Goal: Task Accomplishment & Management: Complete application form

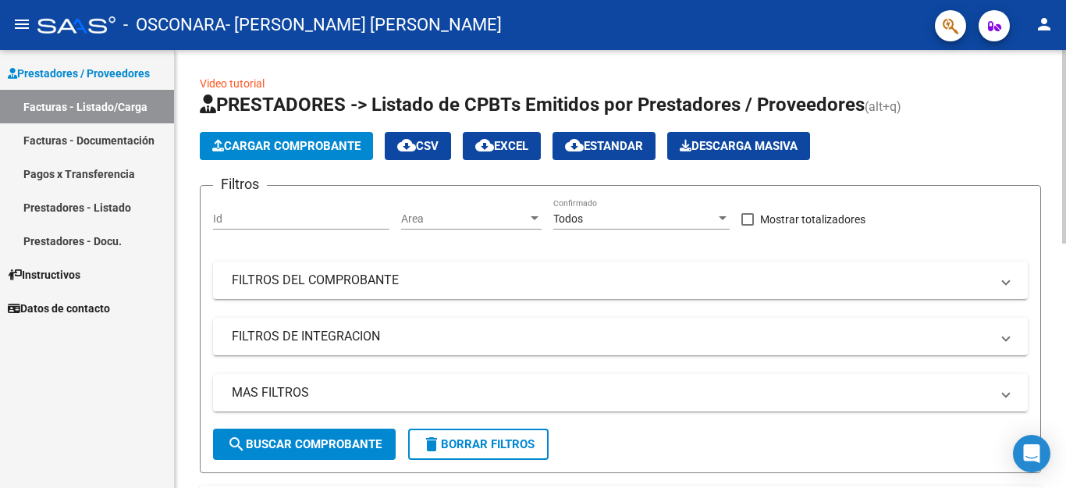
scroll to position [348, 0]
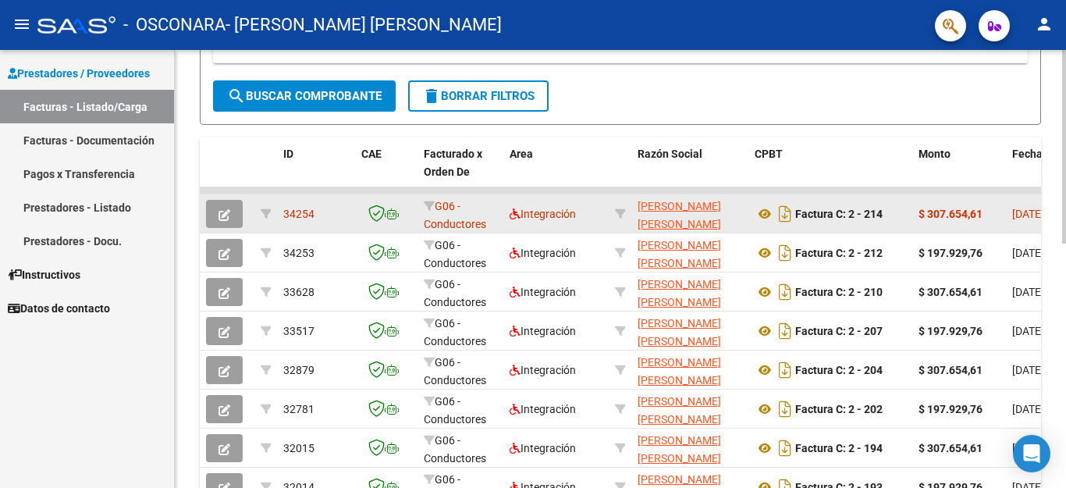
click at [229, 211] on icon "button" at bounding box center [224, 215] width 12 height 12
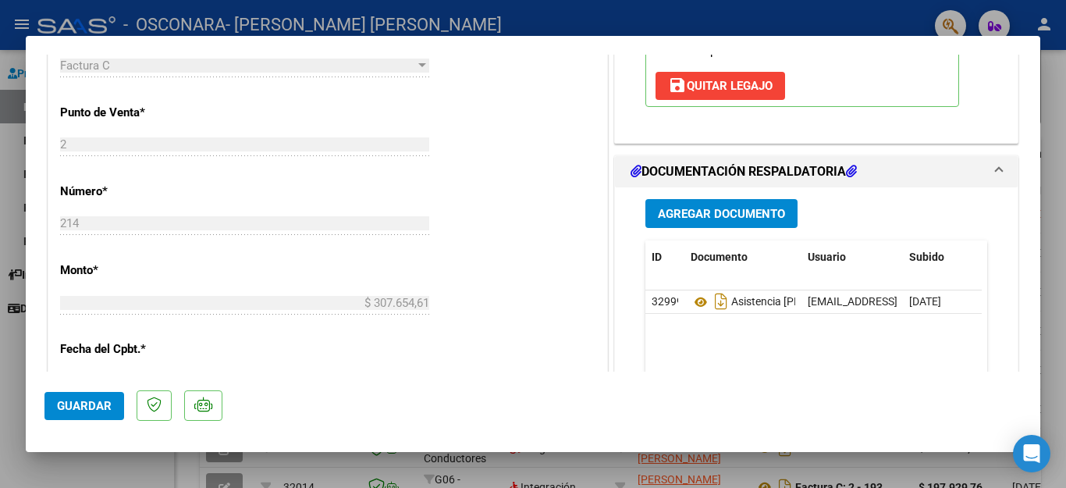
scroll to position [589, 0]
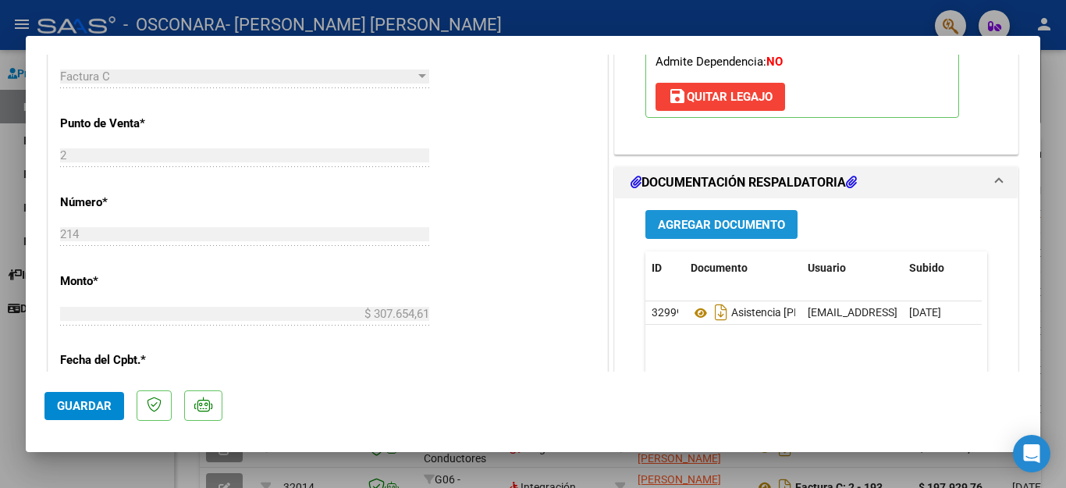
click at [732, 227] on span "Agregar Documento" at bounding box center [721, 225] width 127 height 14
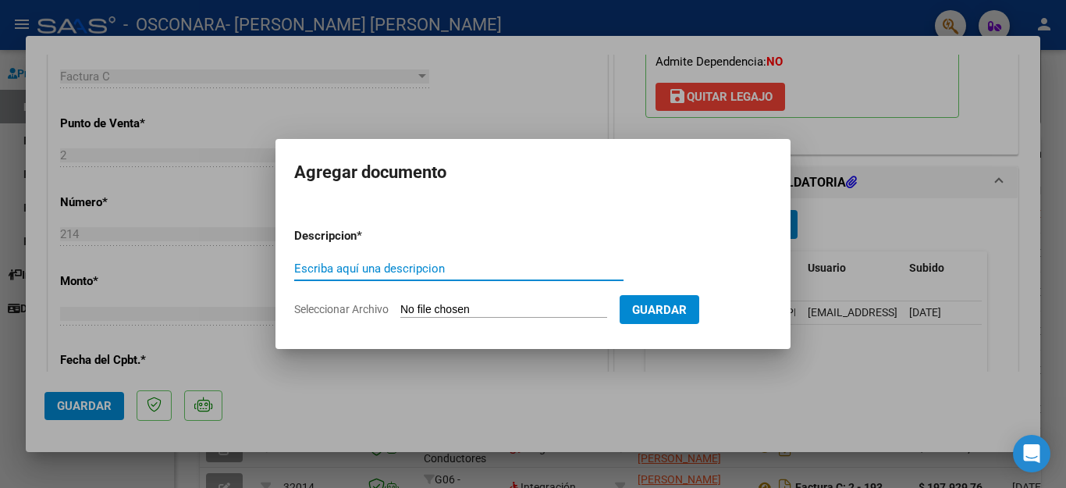
click at [430, 271] on input "Escriba aquí una descripcion" at bounding box center [458, 268] width 329 height 14
click at [450, 307] on input "Seleccionar Archivo" at bounding box center [503, 310] width 207 height 15
type input "C:\fakepath\informe [PERSON_NAME].pdf"
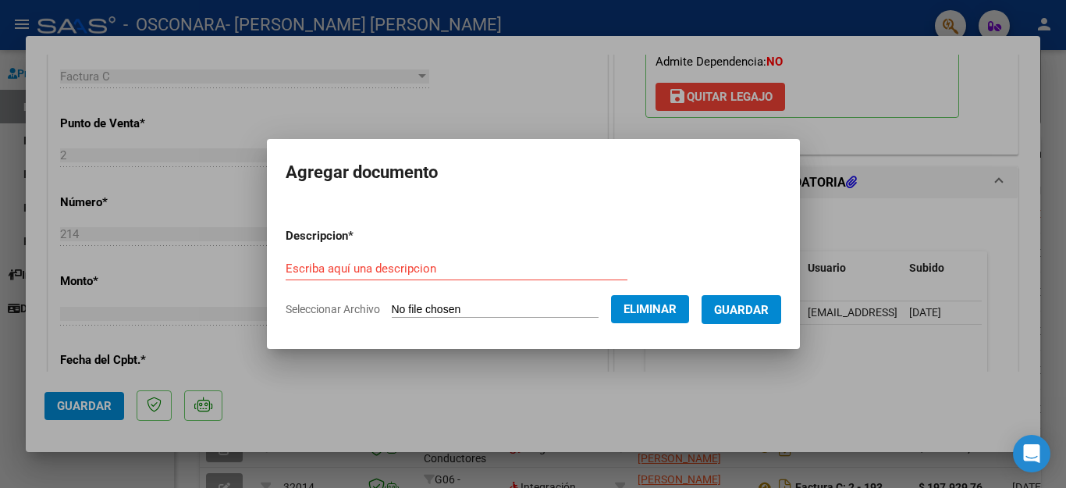
click at [424, 267] on input "Escriba aquí una descripcion" at bounding box center [457, 268] width 342 height 14
type input "Informe Julio"
click at [766, 300] on button "Guardar" at bounding box center [741, 309] width 80 height 29
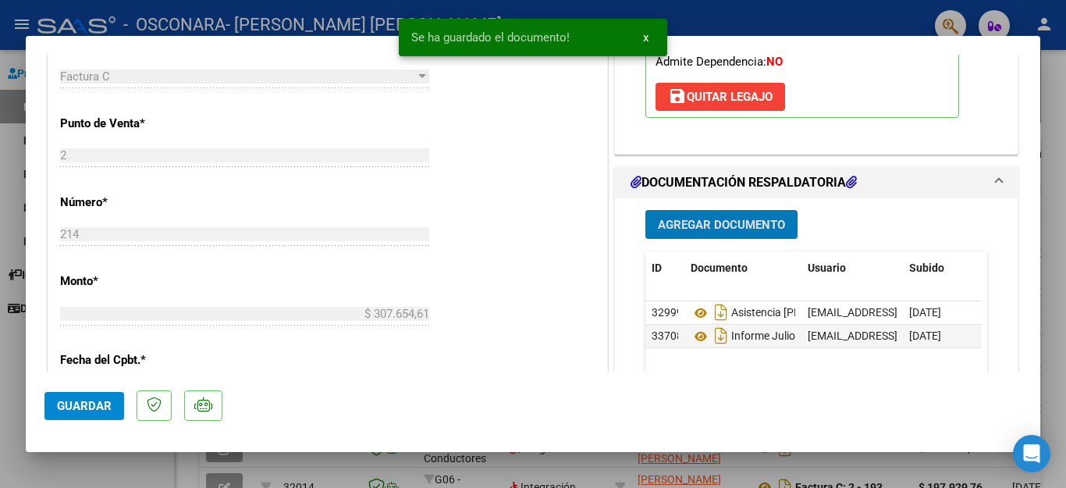
click at [725, 219] on span "Agregar Documento" at bounding box center [721, 225] width 127 height 14
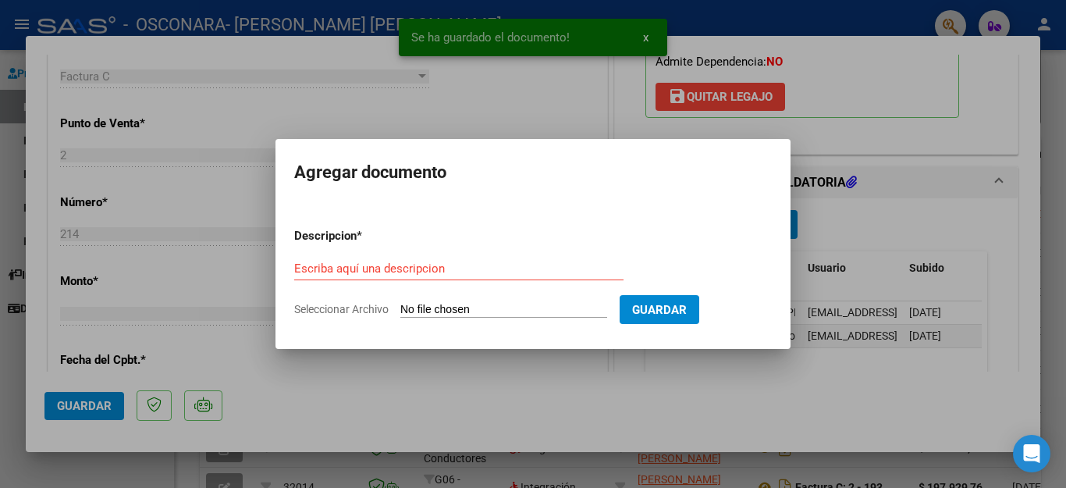
click at [718, 412] on div at bounding box center [533, 244] width 1066 height 488
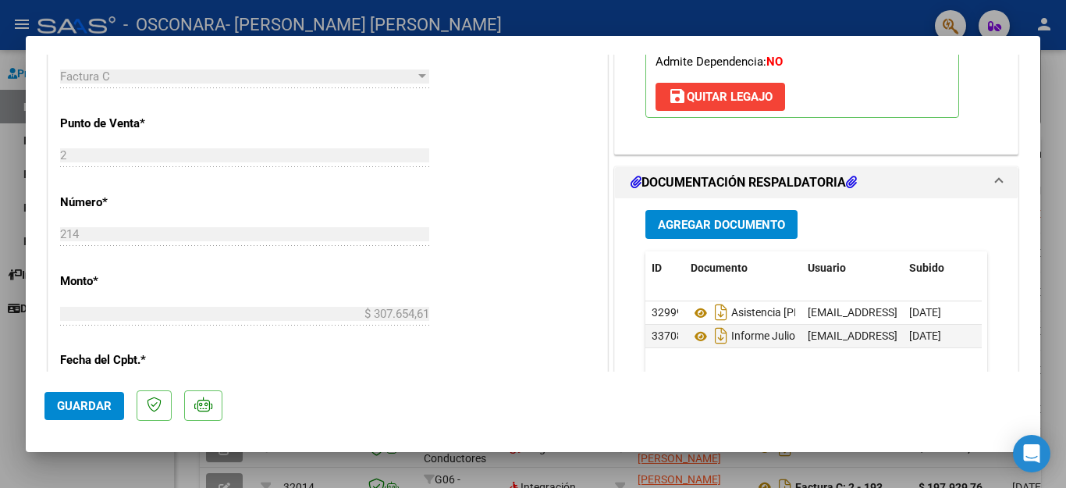
click at [718, 412] on mat-dialog-actions "Guardar" at bounding box center [532, 402] width 977 height 62
click at [79, 399] on span "Guardar" at bounding box center [84, 406] width 55 height 14
